Goal: Book appointment/travel/reservation

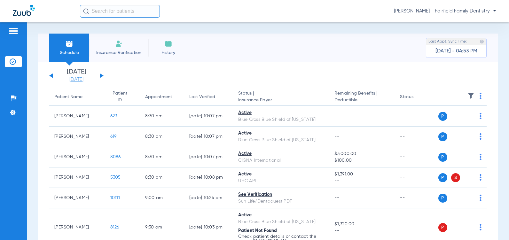
drag, startPoint x: 75, startPoint y: 80, endPoint x: 72, endPoint y: 81, distance: 3.4
click at [75, 80] on link "[DATE]" at bounding box center [76, 79] width 38 height 6
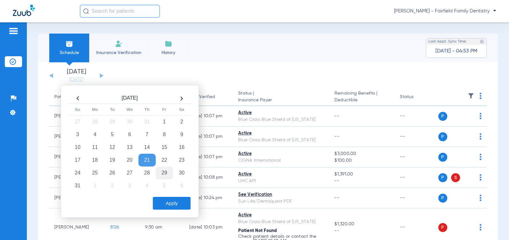
click at [163, 173] on td "29" at bounding box center [164, 172] width 17 height 13
click at [171, 205] on button "Apply" at bounding box center [172, 203] width 38 height 13
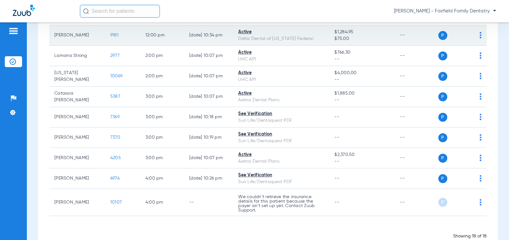
scroll to position [320, 0]
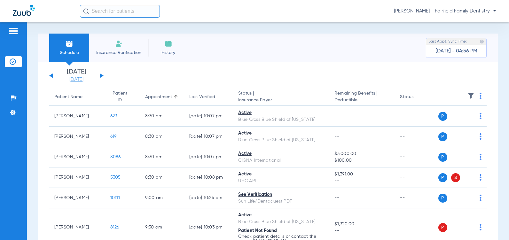
click at [75, 80] on link "[DATE]" at bounding box center [76, 79] width 38 height 6
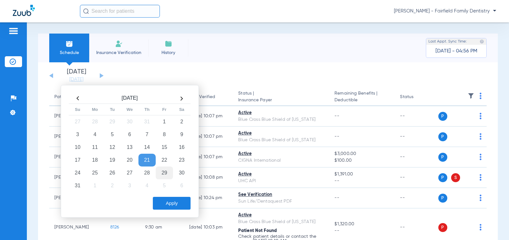
click at [164, 173] on td "29" at bounding box center [164, 172] width 17 height 13
click at [168, 204] on button "Apply" at bounding box center [172, 203] width 38 height 13
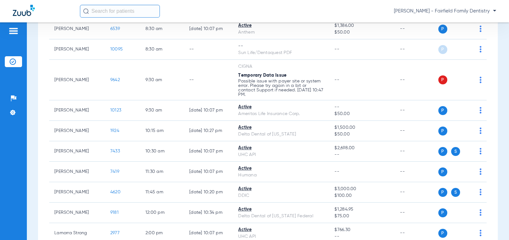
scroll to position [96, 0]
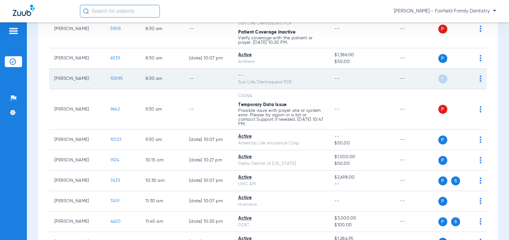
click at [110, 79] on span "10095" at bounding box center [116, 78] width 12 height 4
